Goal: Task Accomplishment & Management: Use online tool/utility

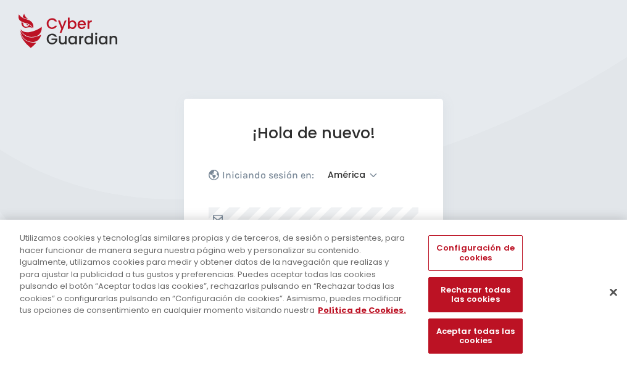
select select "América"
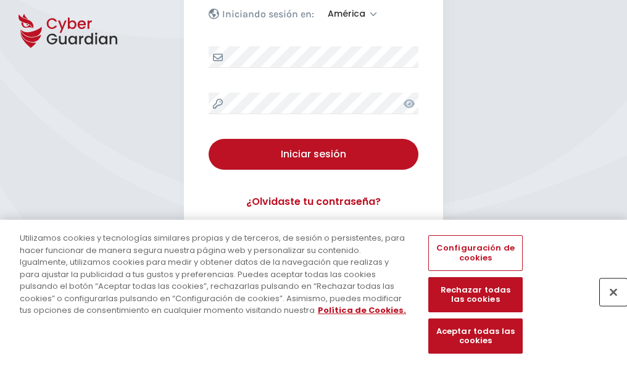
click at [607, 305] on button "Cerrar" at bounding box center [612, 291] width 27 height 27
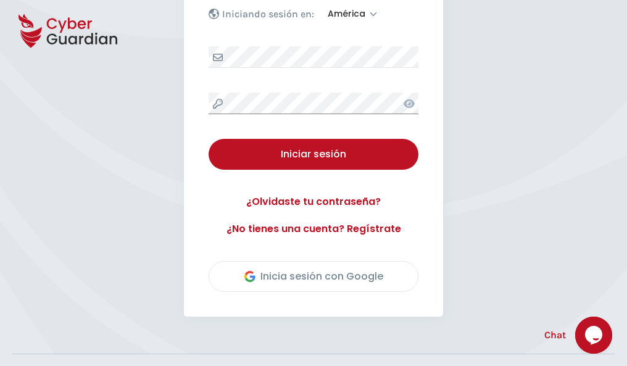
scroll to position [280, 0]
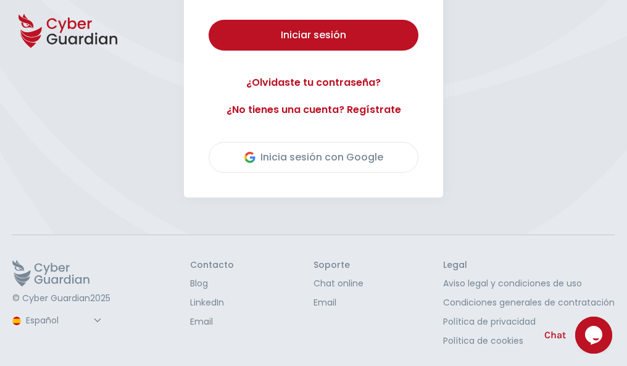
click at [208, 20] on button "Iniciar sesión" at bounding box center [313, 35] width 210 height 31
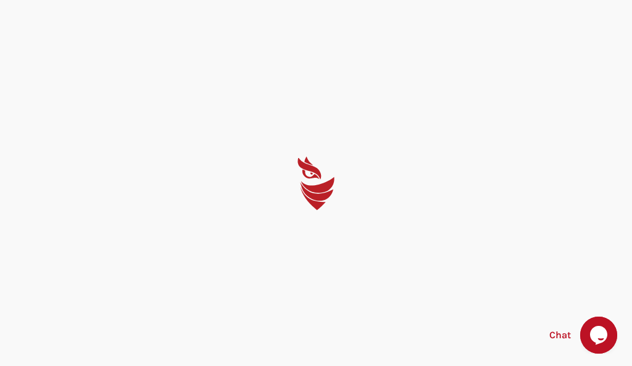
select select "English"
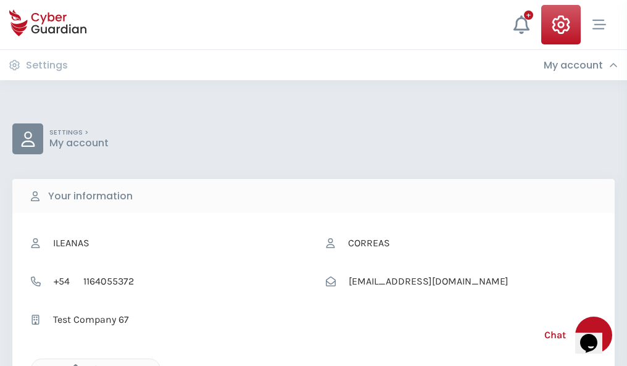
click at [72, 364] on icon "button" at bounding box center [72, 369] width 10 height 10
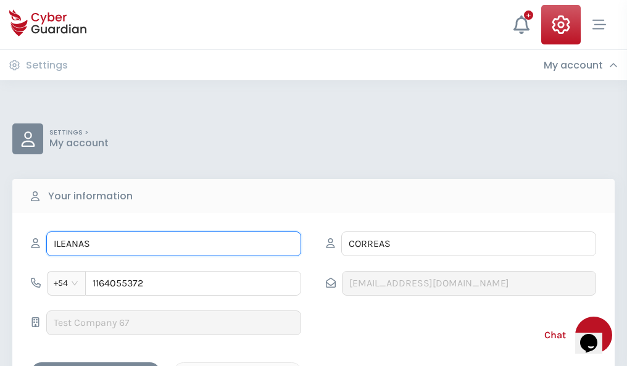
click at [173, 244] on input "ILEANAS" at bounding box center [173, 243] width 255 height 25
type input "I"
type input "Albert"
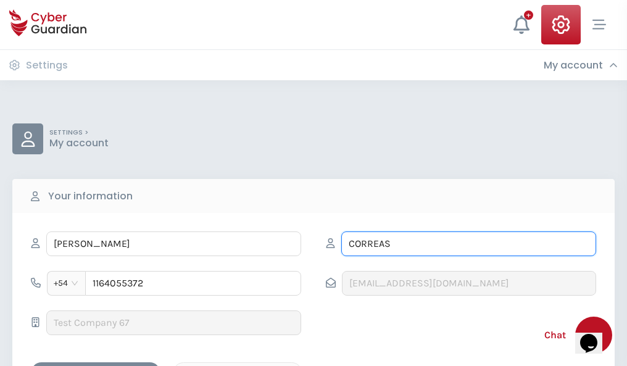
click at [468, 244] on input "CORREAS" at bounding box center [468, 243] width 255 height 25
type input "C"
type input "Ojeda"
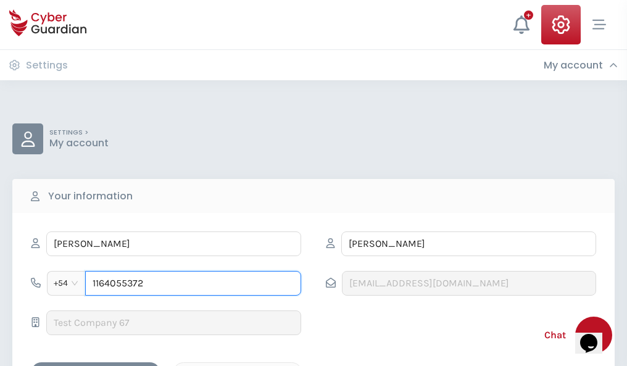
click at [193, 283] on input "1164055372" at bounding box center [193, 283] width 216 height 25
type input "1"
type input "4983985674"
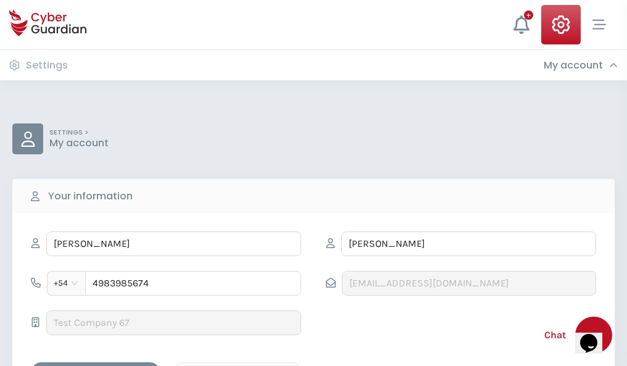
click at [237, 365] on div "Cancel" at bounding box center [238, 372] width 110 height 15
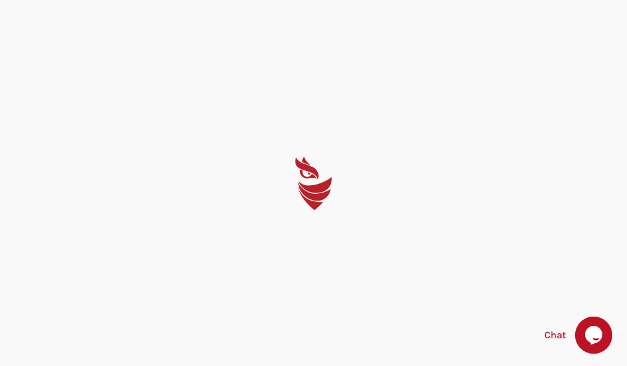
select select "English"
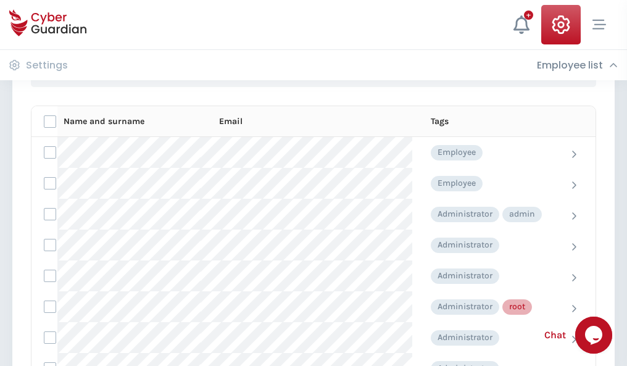
scroll to position [620, 0]
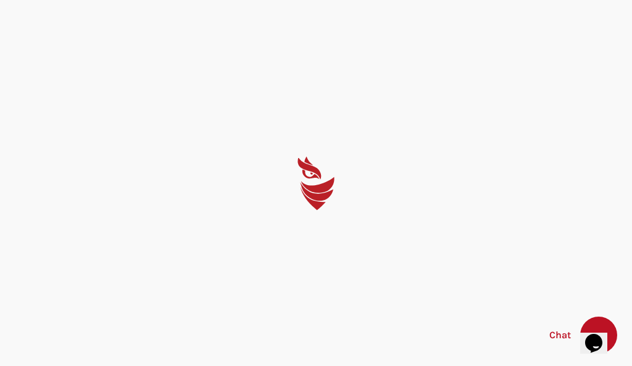
select select "English"
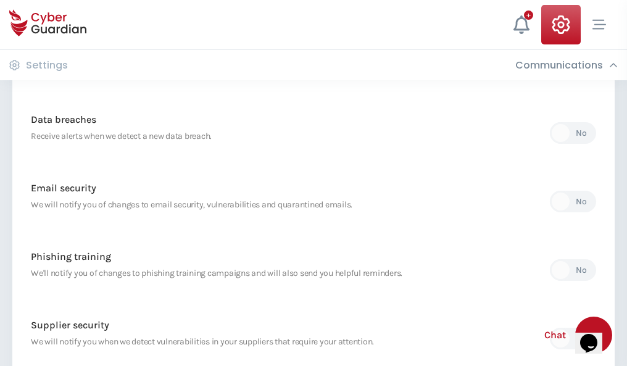
scroll to position [649, 0]
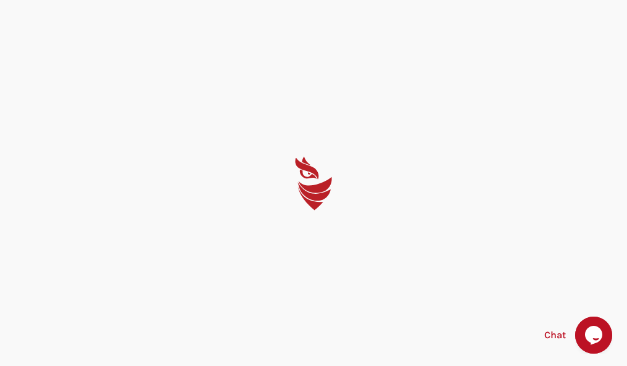
select select "English"
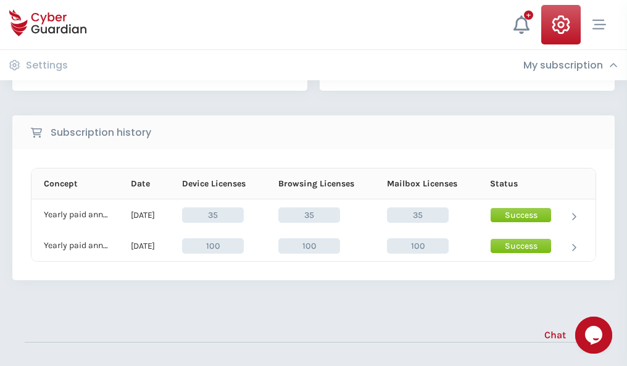
scroll to position [344, 0]
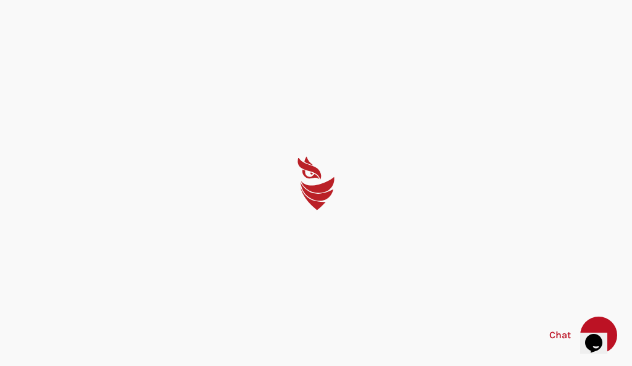
select select "English"
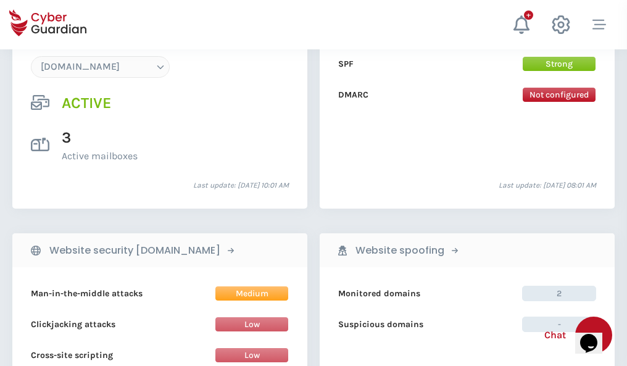
scroll to position [1314, 0]
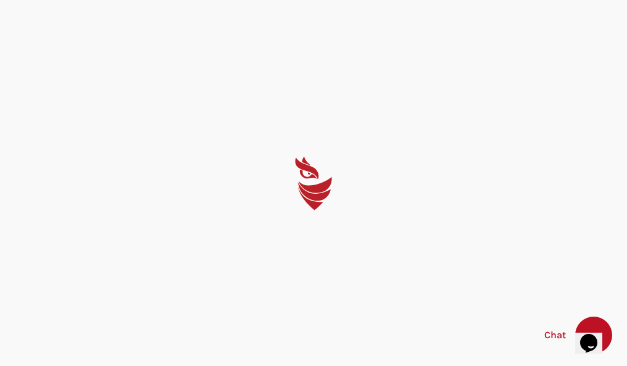
select select "English"
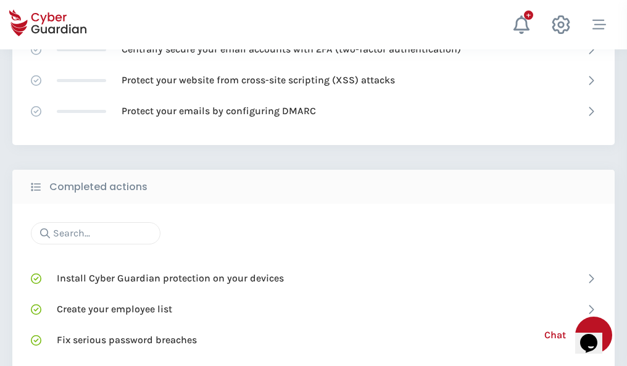
scroll to position [821, 0]
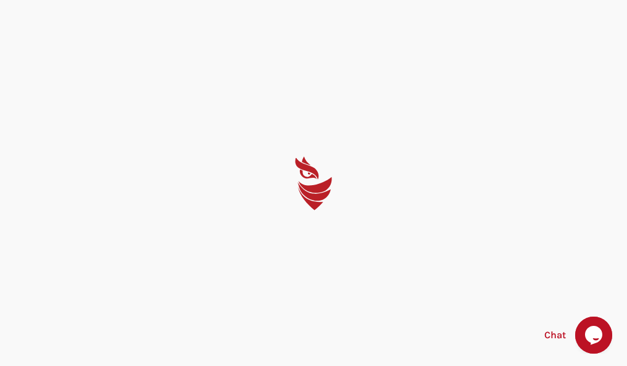
select select "English"
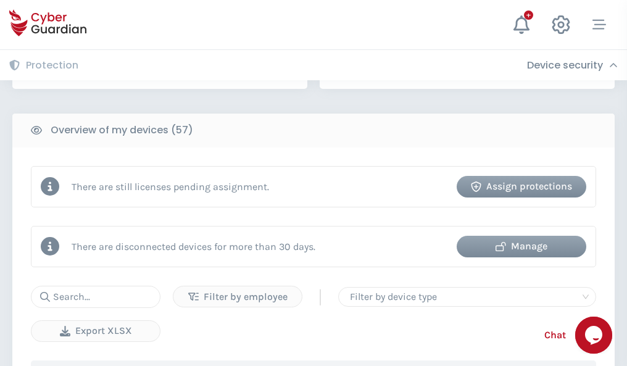
scroll to position [1195, 0]
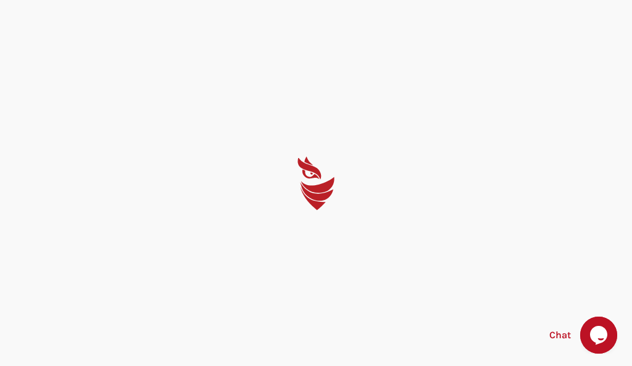
select select "English"
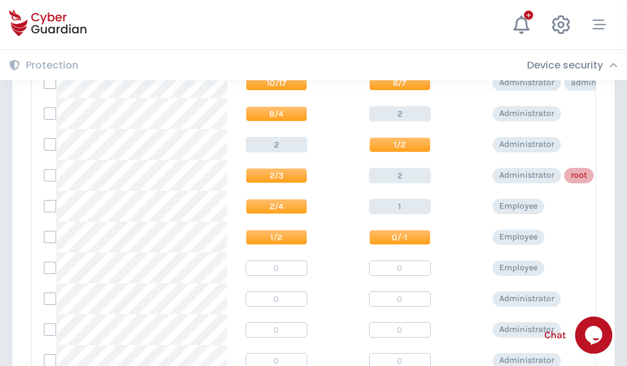
scroll to position [622, 0]
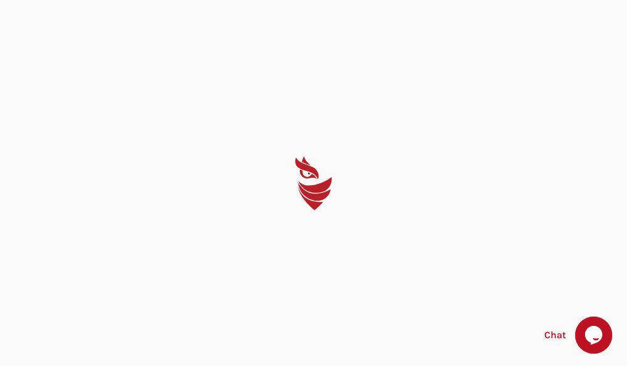
select select "English"
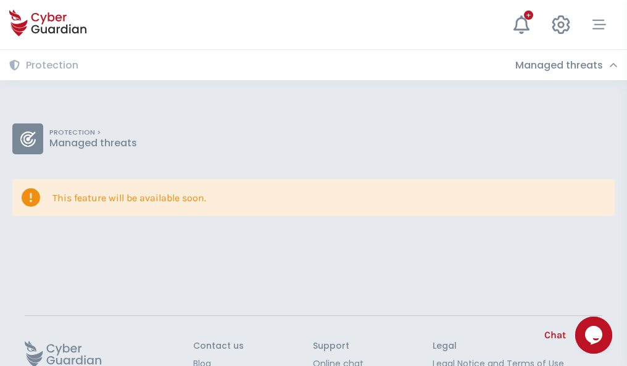
scroll to position [80, 0]
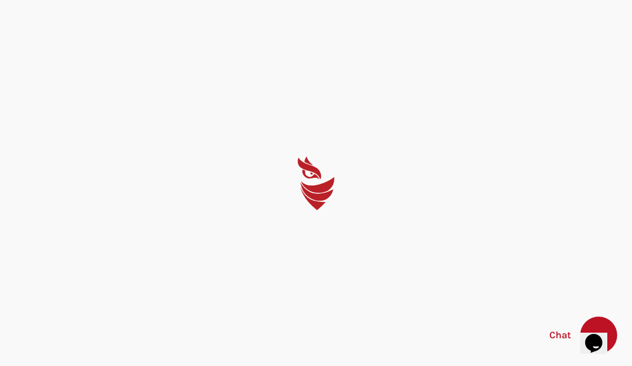
select select "English"
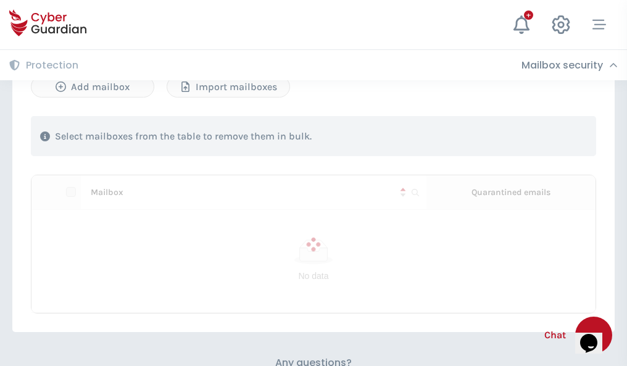
scroll to position [528, 0]
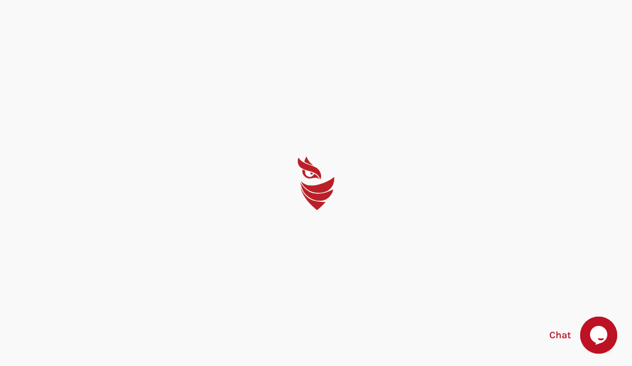
select select "English"
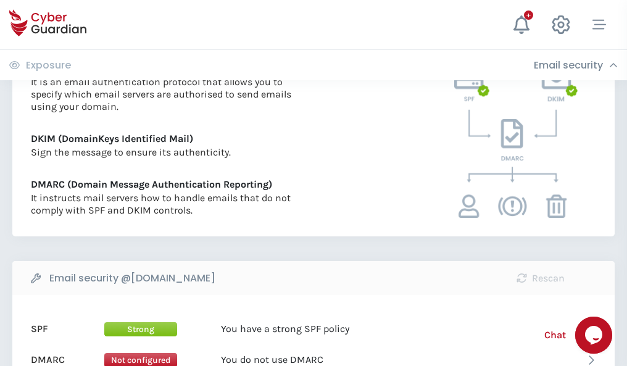
scroll to position [665, 0]
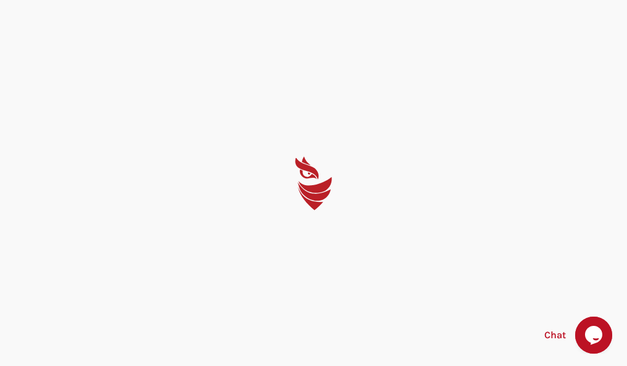
select select "English"
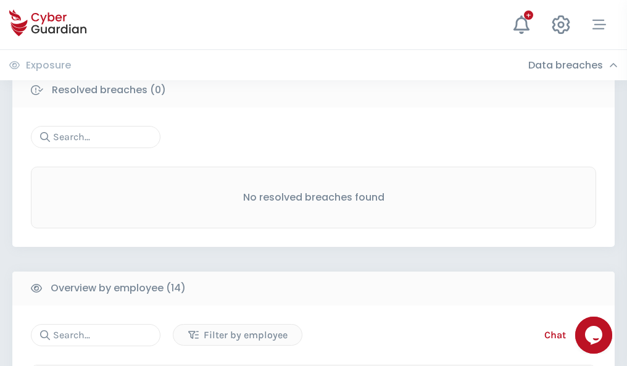
scroll to position [1114, 0]
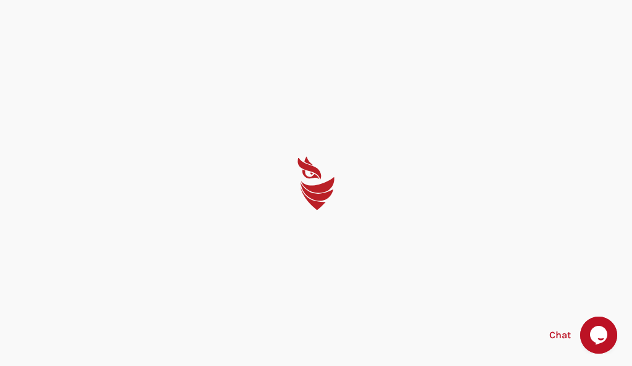
select select "English"
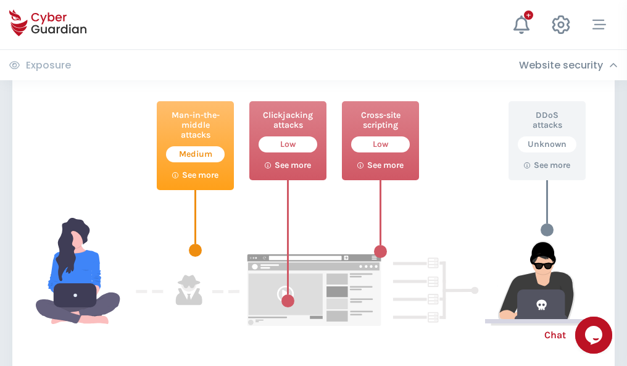
scroll to position [672, 0]
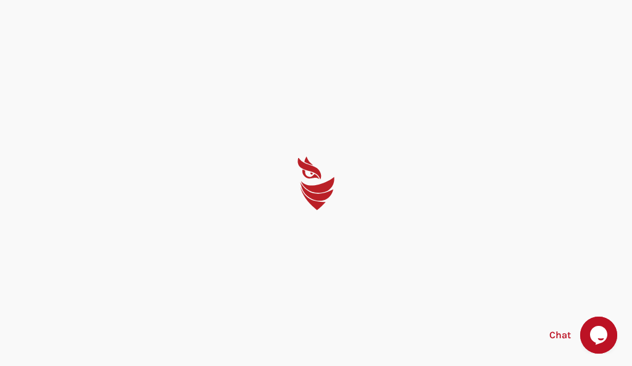
select select "English"
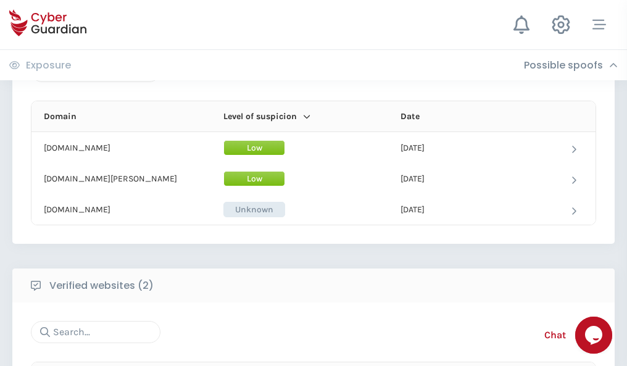
scroll to position [740, 0]
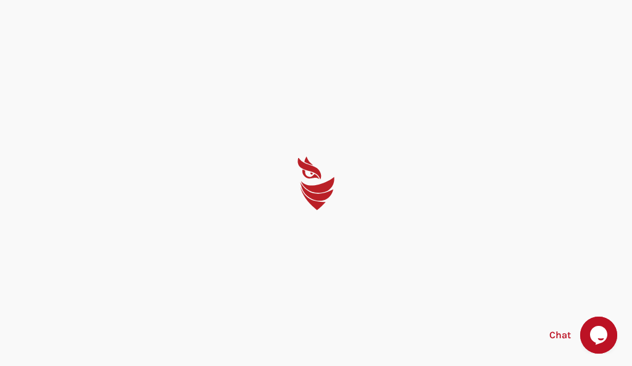
select select "English"
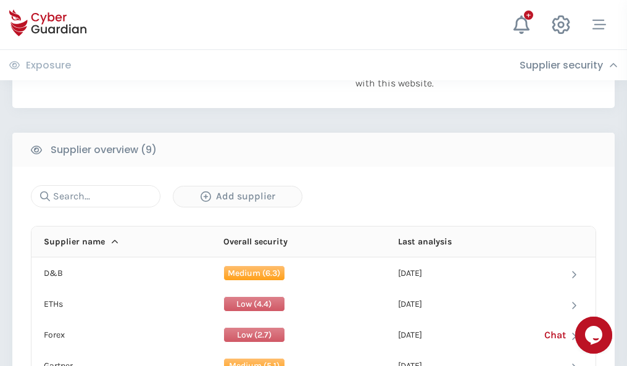
scroll to position [860, 0]
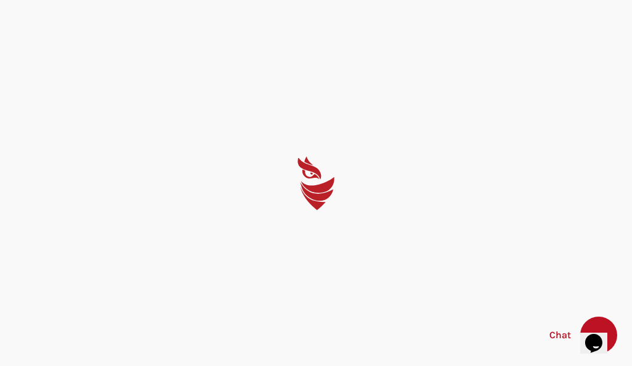
select select "English"
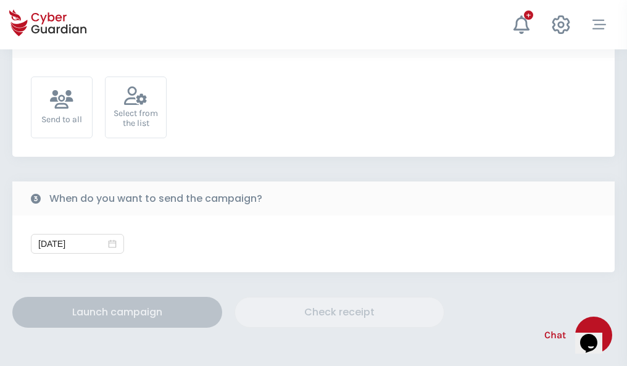
scroll to position [451, 0]
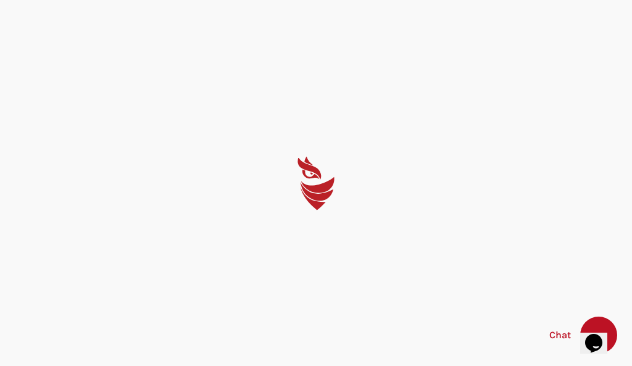
select select "English"
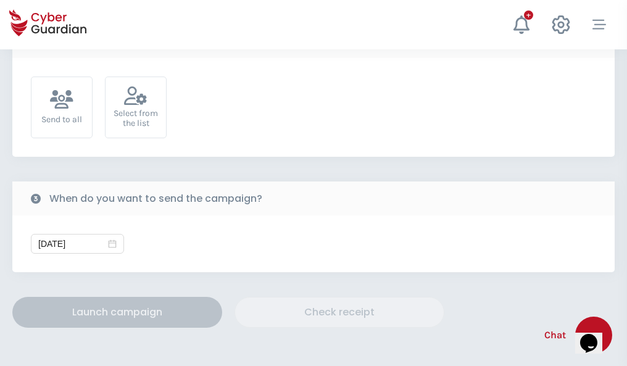
scroll to position [451, 0]
